Goal: Navigation & Orientation: Find specific page/section

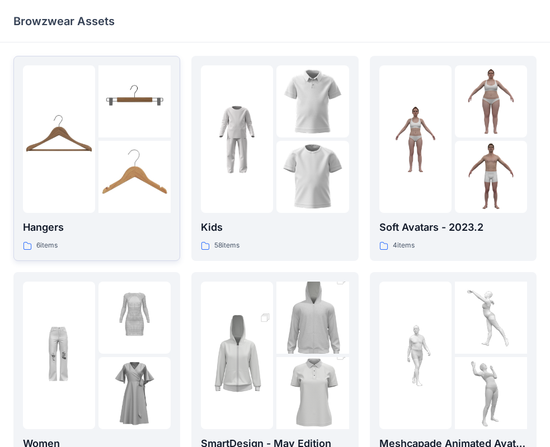
click at [134, 248] on div "6 items" at bounding box center [97, 246] width 148 height 12
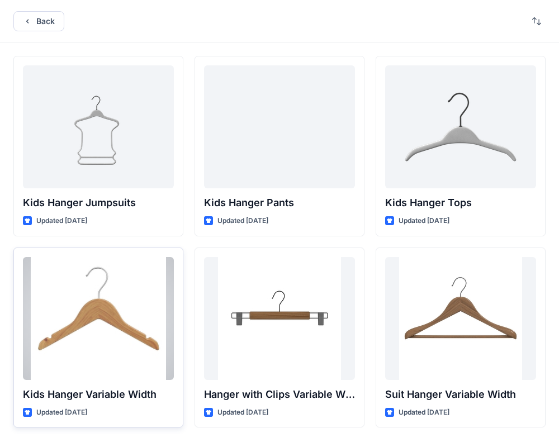
click at [141, 253] on div "Kids Hanger Variable Width Updated [DATE]" at bounding box center [98, 338] width 170 height 181
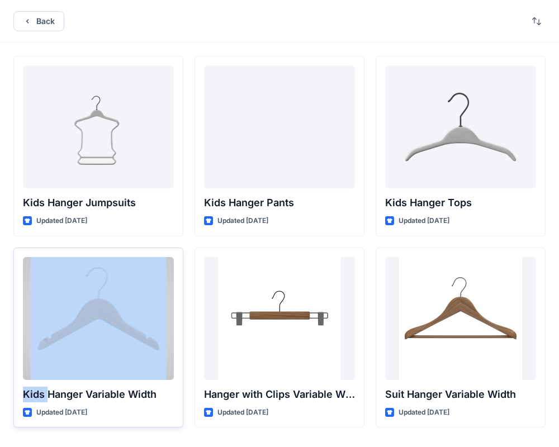
click at [141, 253] on div "Kids Hanger Variable Width Updated [DATE]" at bounding box center [98, 338] width 170 height 181
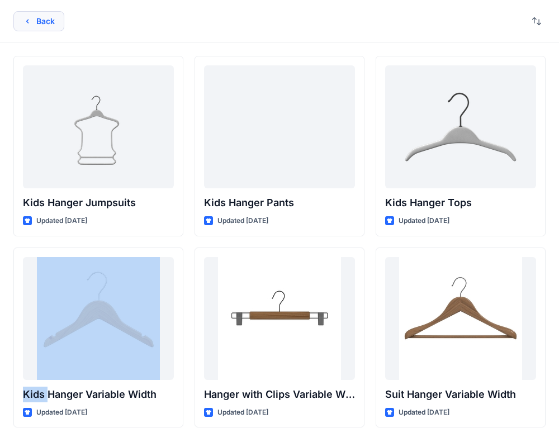
click at [37, 17] on button "Back" at bounding box center [38, 21] width 51 height 20
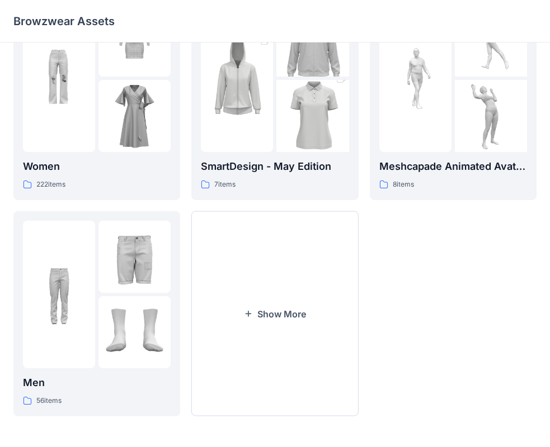
scroll to position [278, 0]
click at [98, 311] on div at bounding box center [97, 294] width 148 height 148
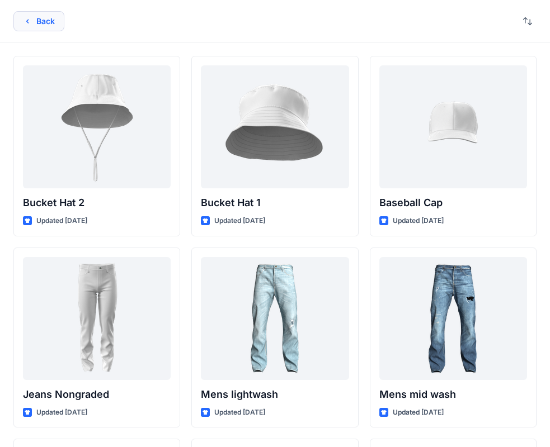
click at [42, 26] on button "Back" at bounding box center [38, 21] width 51 height 20
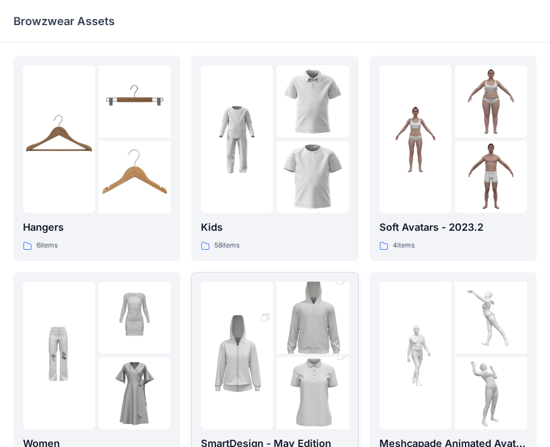
click at [284, 126] on img at bounding box center [312, 101] width 72 height 72
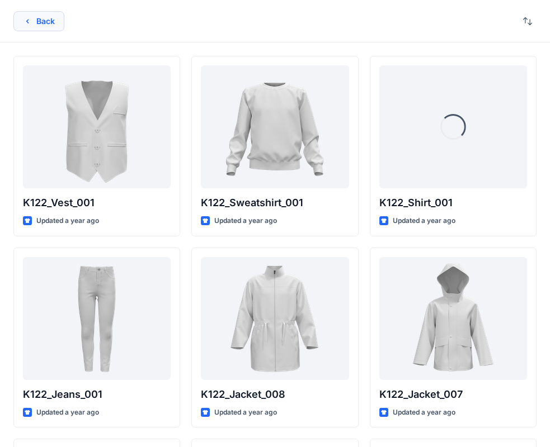
click at [53, 28] on button "Back" at bounding box center [38, 21] width 51 height 20
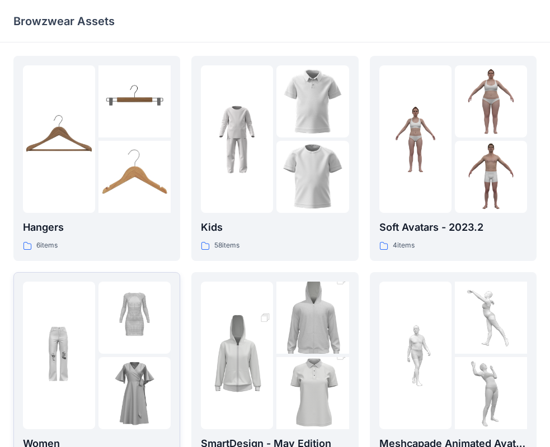
click at [75, 301] on div at bounding box center [59, 356] width 72 height 148
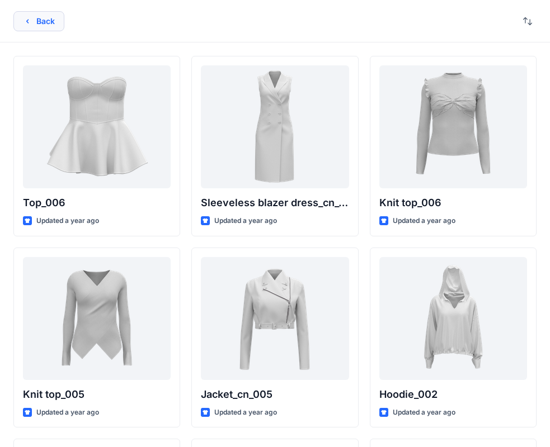
click at [54, 26] on button "Back" at bounding box center [38, 21] width 51 height 20
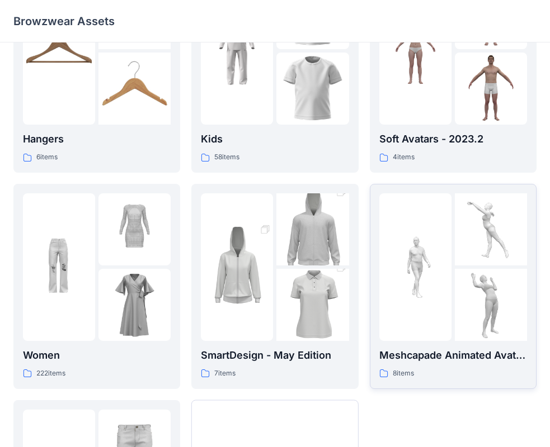
scroll to position [168, 0]
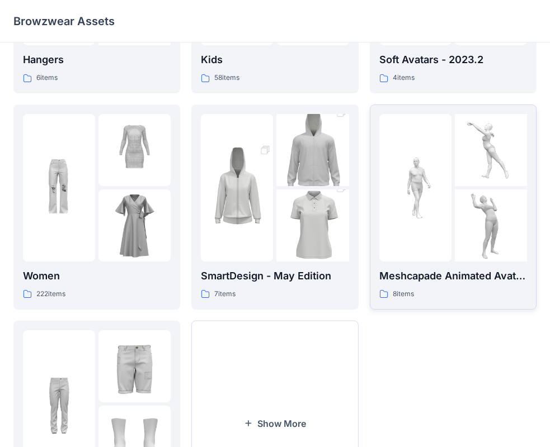
click at [462, 255] on img at bounding box center [491, 226] width 72 height 72
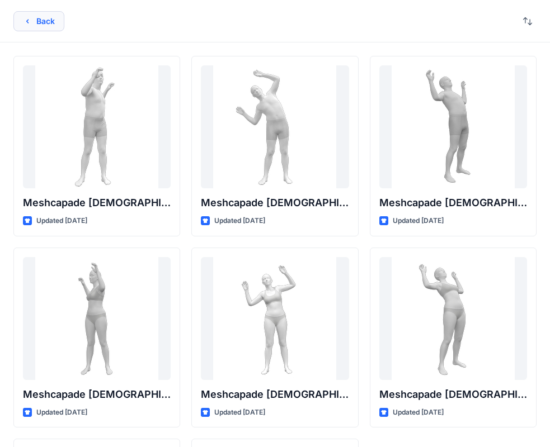
click at [37, 18] on button "Back" at bounding box center [38, 21] width 51 height 20
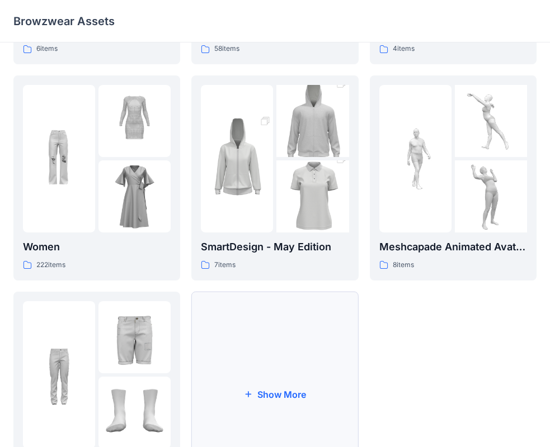
scroll to position [278, 0]
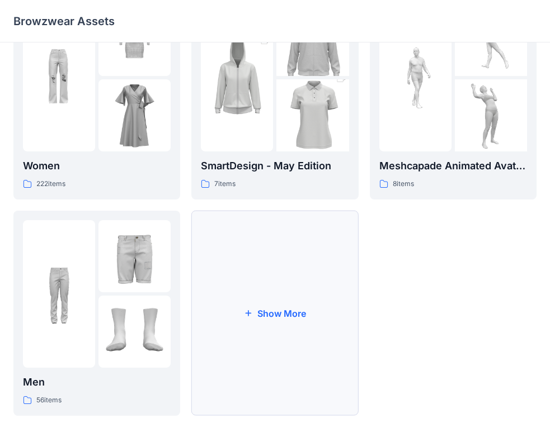
click at [258, 304] on button "Show More" at bounding box center [274, 313] width 167 height 205
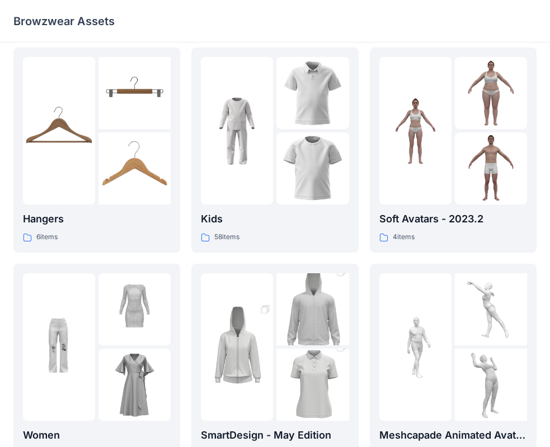
scroll to position [0, 0]
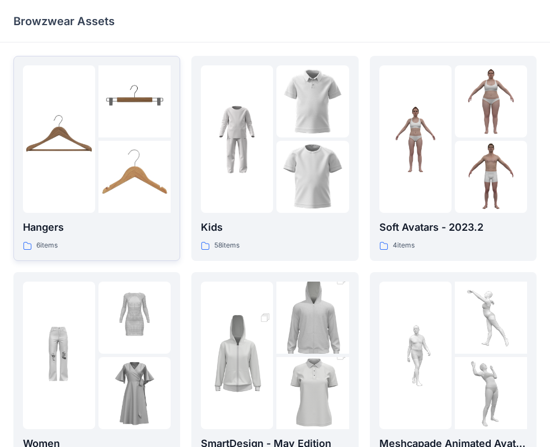
click at [162, 189] on img at bounding box center [134, 177] width 72 height 72
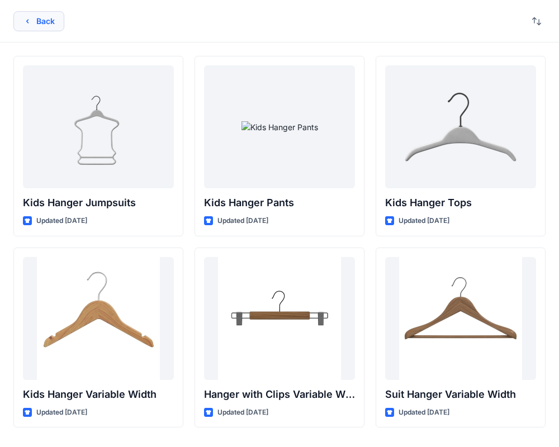
click at [33, 15] on button "Back" at bounding box center [38, 21] width 51 height 20
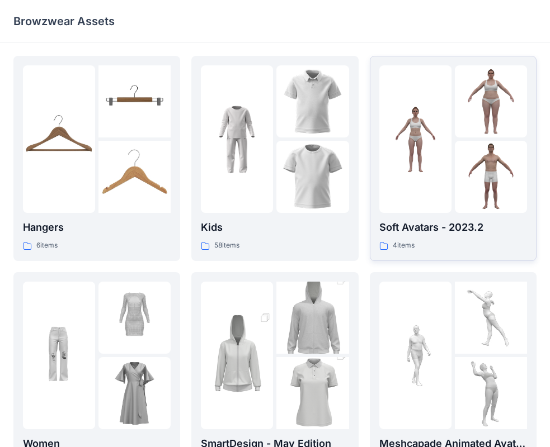
click at [411, 160] on img at bounding box center [415, 139] width 72 height 72
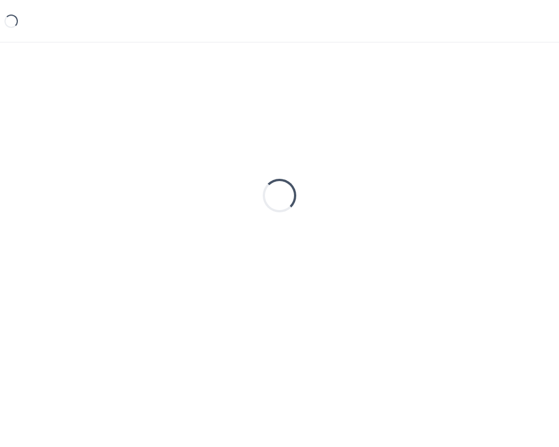
click at [411, 160] on div "Loading..." at bounding box center [279, 196] width 532 height 280
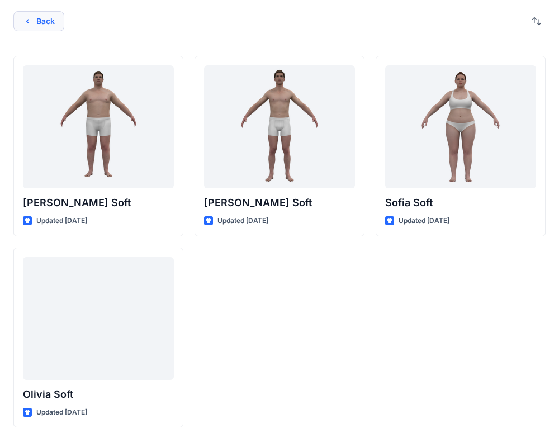
click at [42, 20] on button "Back" at bounding box center [38, 21] width 51 height 20
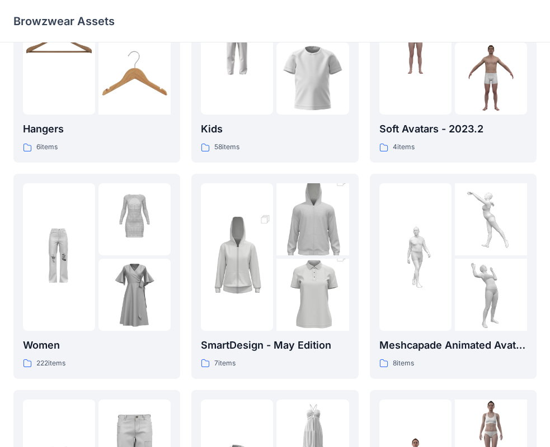
scroll to position [112, 0]
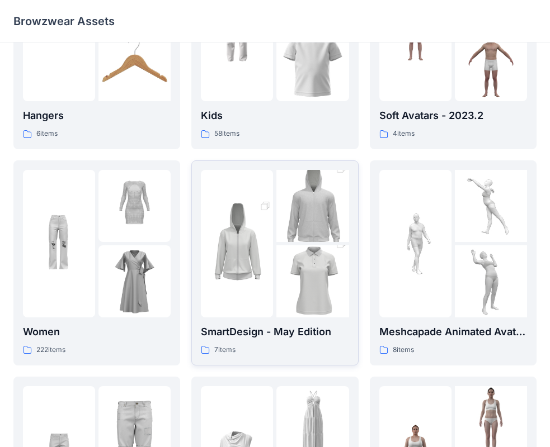
click at [240, 257] on img at bounding box center [237, 244] width 72 height 108
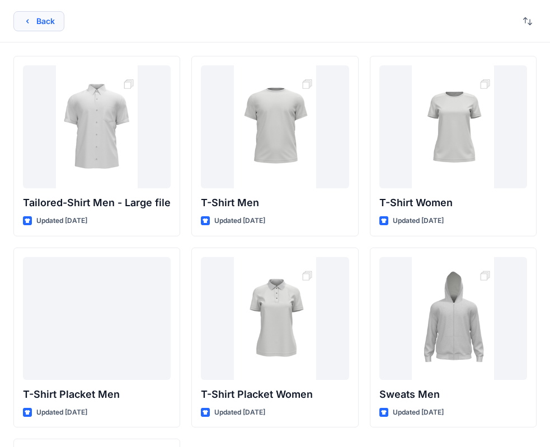
click at [31, 23] on icon "button" at bounding box center [27, 21] width 9 height 9
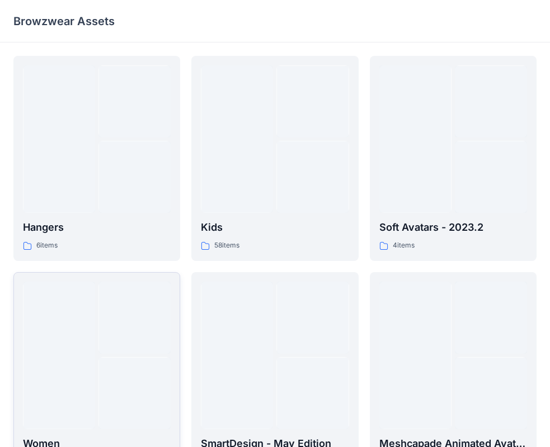
scroll to position [112, 0]
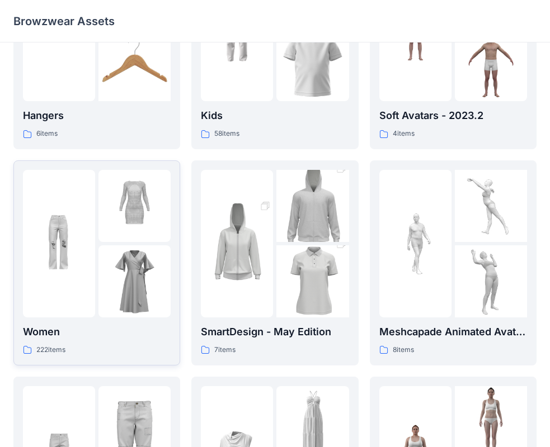
click at [94, 240] on img at bounding box center [59, 243] width 72 height 72
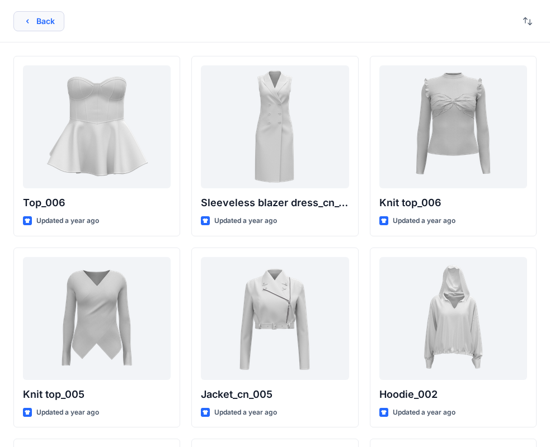
click at [39, 16] on button "Back" at bounding box center [38, 21] width 51 height 20
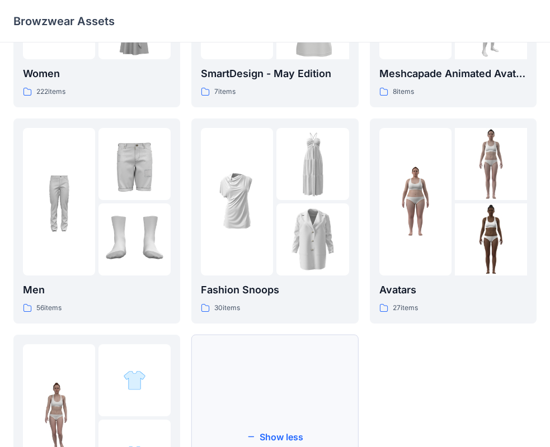
scroll to position [326, 0]
